Goal: Task Accomplishment & Management: Manage account settings

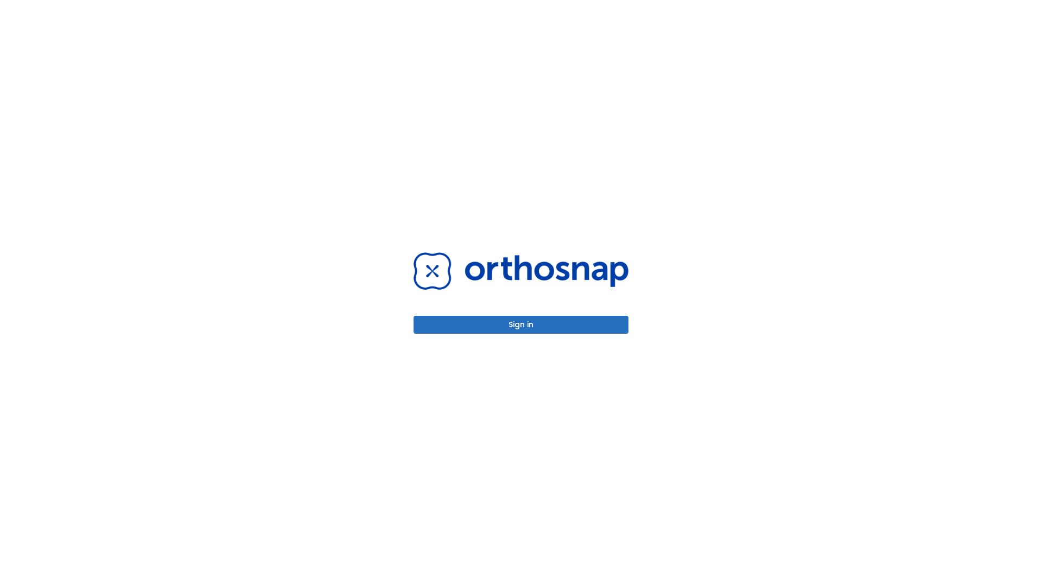
click at [521, 324] on button "Sign in" at bounding box center [520, 325] width 215 height 18
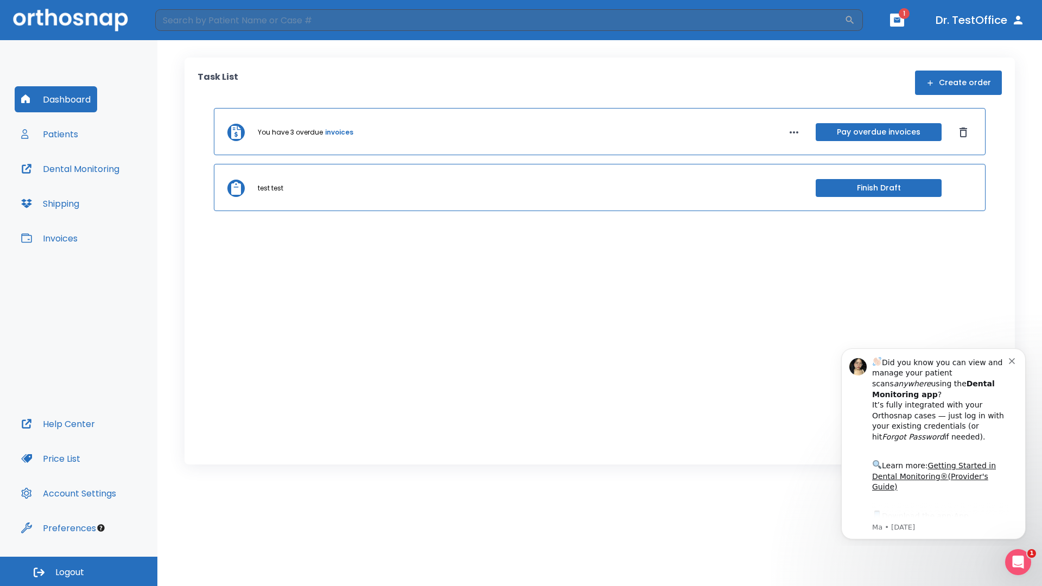
click at [79, 571] on span "Logout" at bounding box center [69, 572] width 29 height 12
